Goal: Information Seeking & Learning: Check status

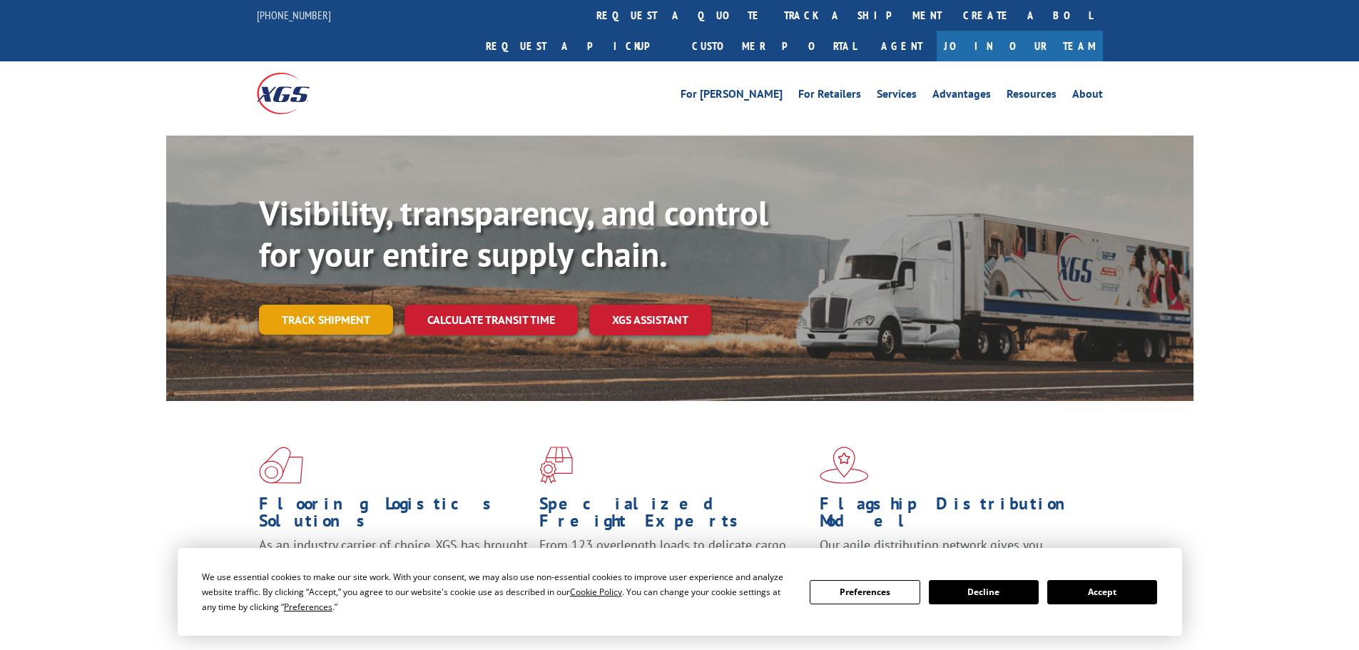
click at [343, 305] on link "Track shipment" at bounding box center [326, 320] width 134 height 30
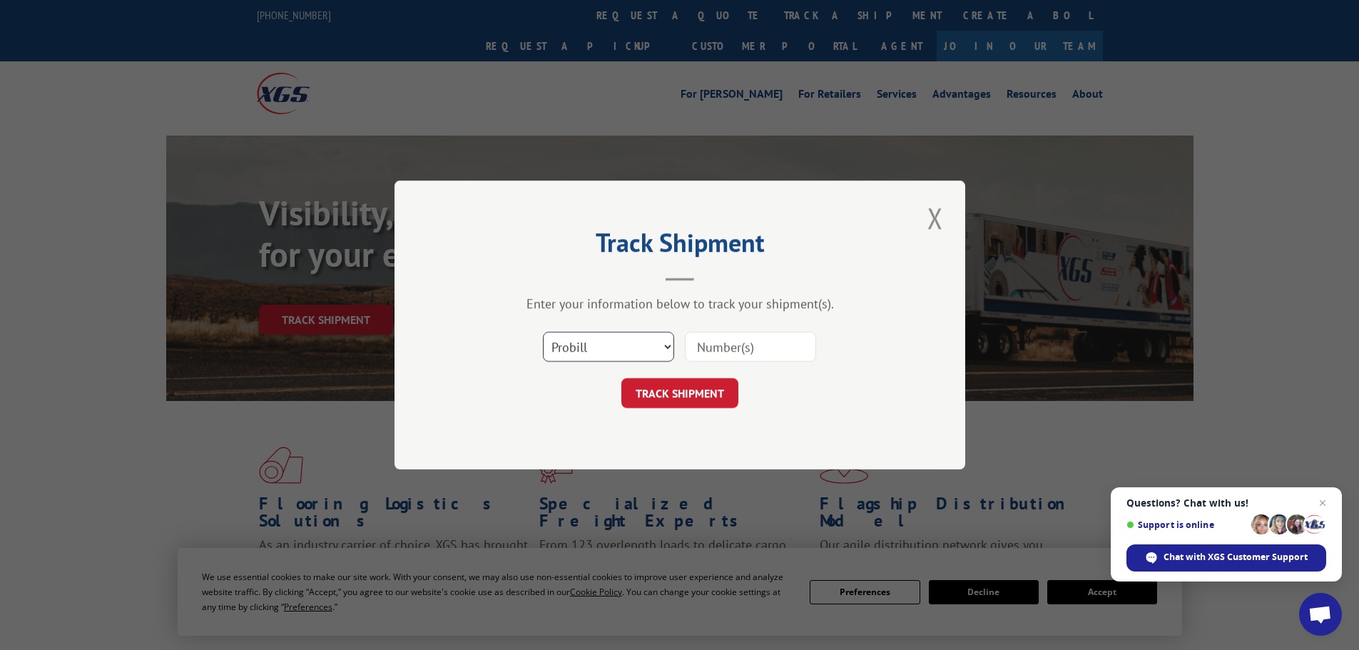
click at [589, 345] on select "Select category... Probill BOL PO" at bounding box center [608, 347] width 131 height 30
select select "bol"
click at [543, 332] on select "Select category... Probill BOL PO" at bounding box center [608, 347] width 131 height 30
click at [764, 340] on input at bounding box center [750, 347] width 131 height 30
paste input "16253-IF6988."
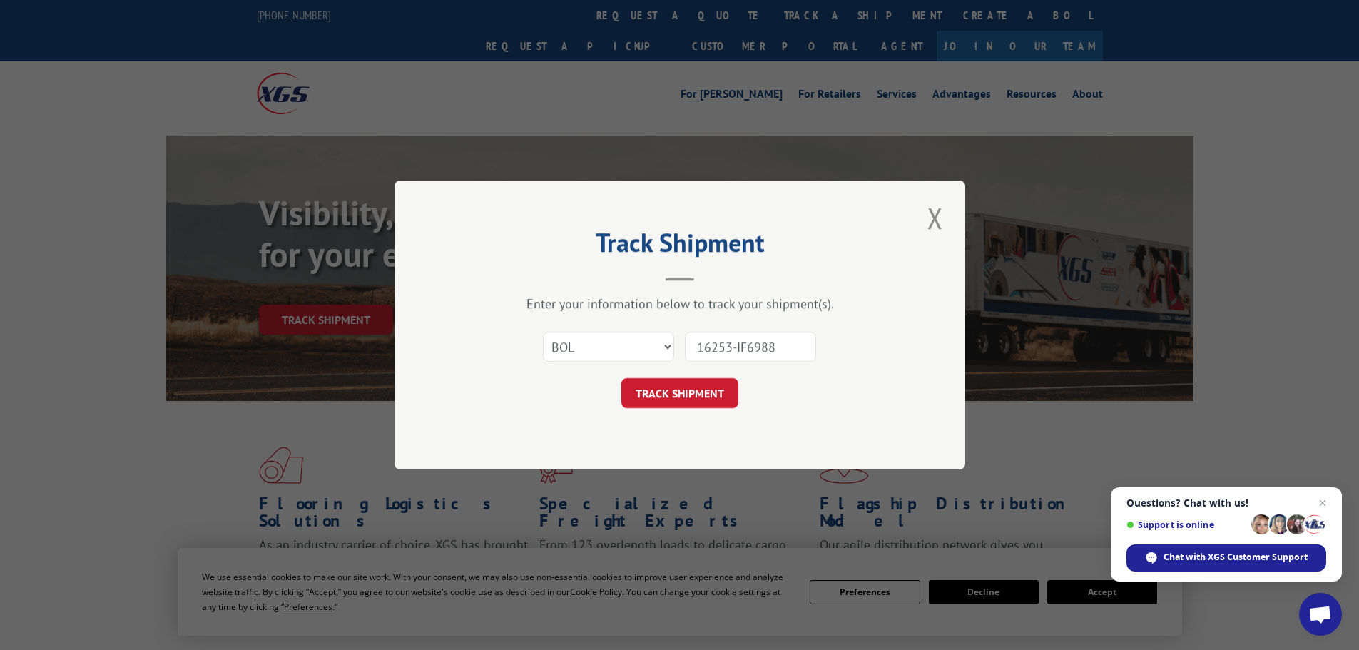
type input "16253-IF6988"
click at [621, 384] on div "TRACK SHIPMENT" at bounding box center [680, 393] width 428 height 30
drag, startPoint x: 621, startPoint y: 384, endPoint x: 627, endPoint y: 391, distance: 9.6
click at [622, 384] on div "TRACK SHIPMENT" at bounding box center [680, 393] width 428 height 30
click at [627, 391] on button "TRACK SHIPMENT" at bounding box center [680, 393] width 117 height 30
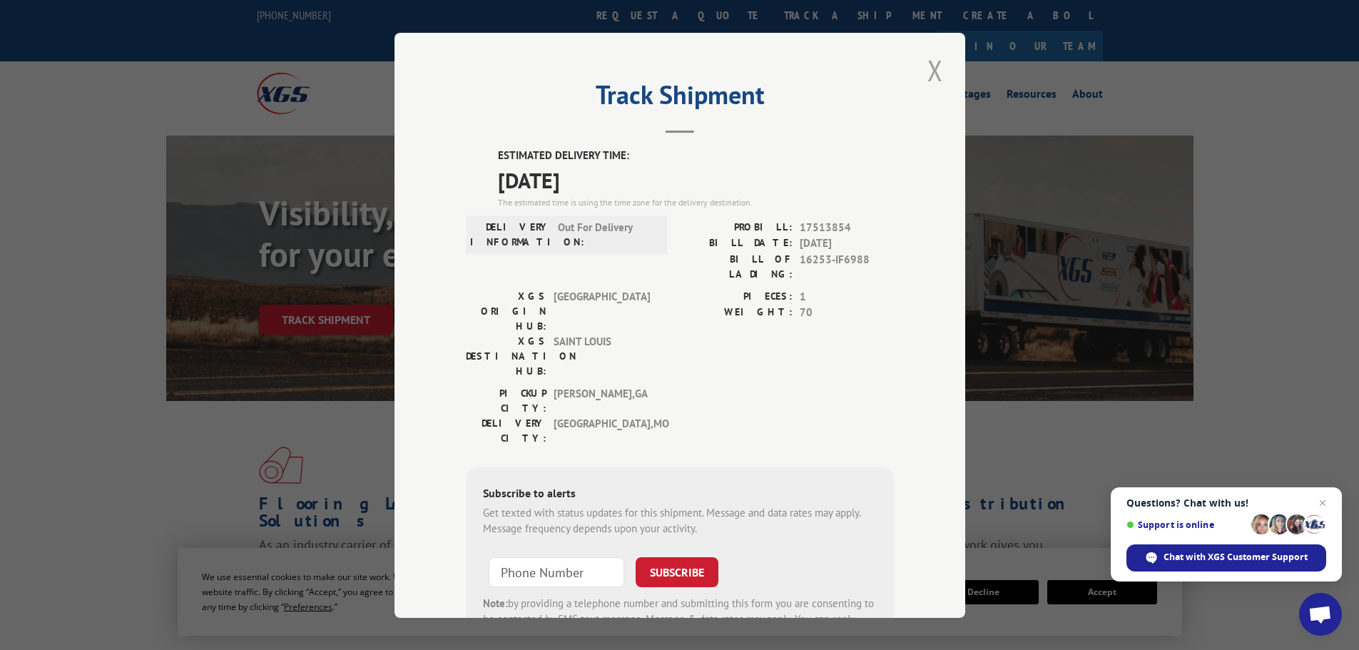
click at [930, 64] on button "Close modal" at bounding box center [935, 70] width 24 height 39
